Goal: Find specific page/section

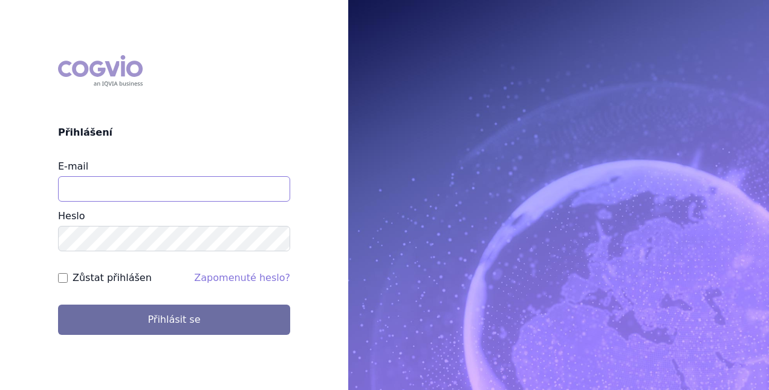
click at [107, 192] on input "E-mail" at bounding box center [174, 188] width 232 height 25
type input "[PERSON_NAME][EMAIL_ADDRESS][DOMAIN_NAME]"
click at [58, 304] on button "Přihlásit se" at bounding box center [174, 319] width 232 height 30
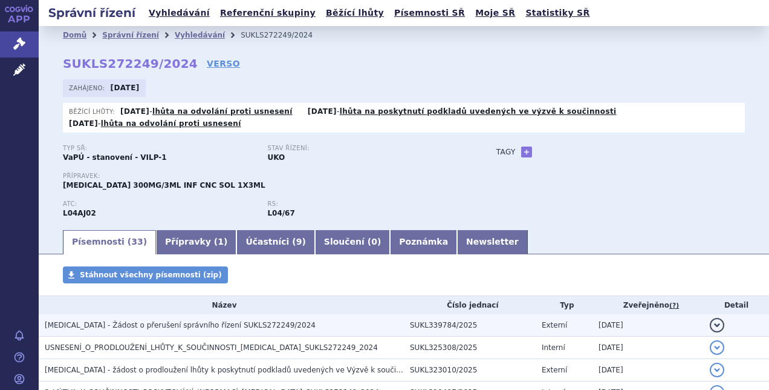
click at [117, 324] on span "Ultomiris - Žádost o přerušení správního řízení SUKLS272249/2024" at bounding box center [180, 325] width 271 height 8
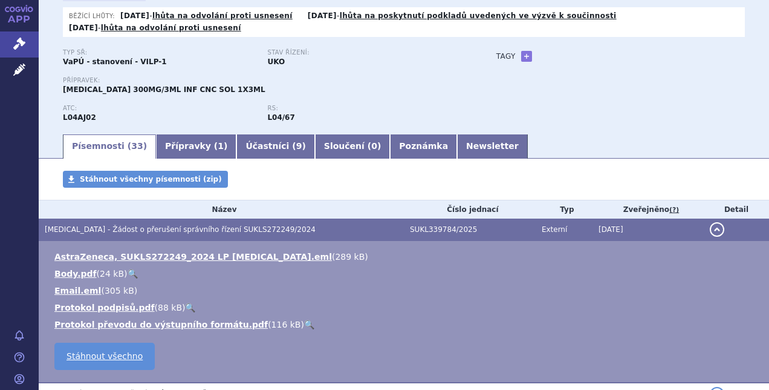
scroll to position [97, 0]
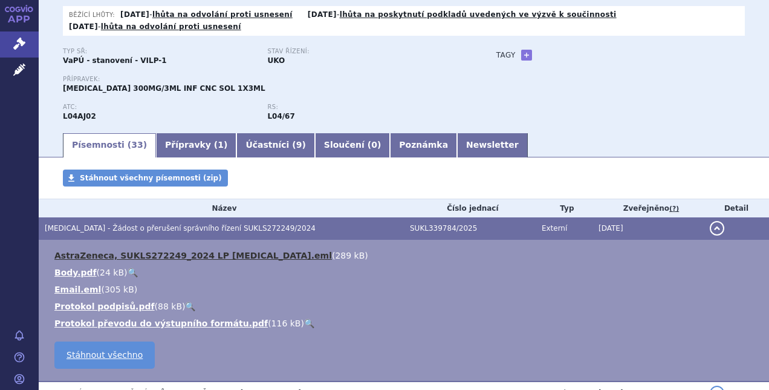
click at [230, 254] on link "AstraZeneca, SUKLS272249_2024 LP Ultomiris.eml" at bounding box center [193, 255] width 278 height 10
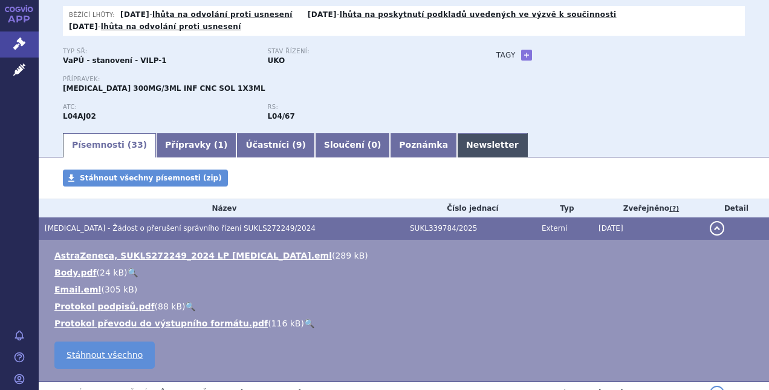
click at [457, 150] on link "Newsletter" at bounding box center [492, 145] width 71 height 24
